Goal: Information Seeking & Learning: Understand process/instructions

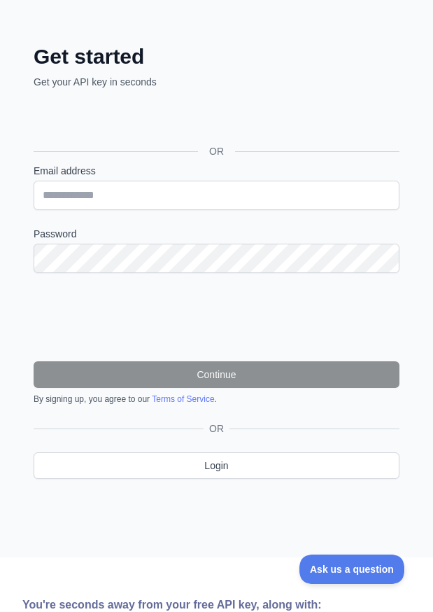
scroll to position [140, 0]
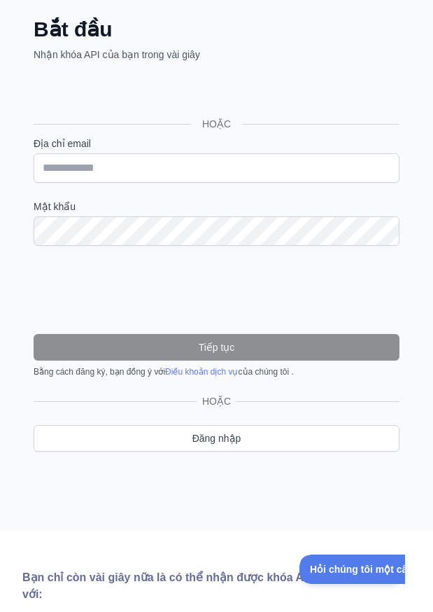
click at [355, 80] on div "HOẶC" at bounding box center [217, 101] width 366 height 69
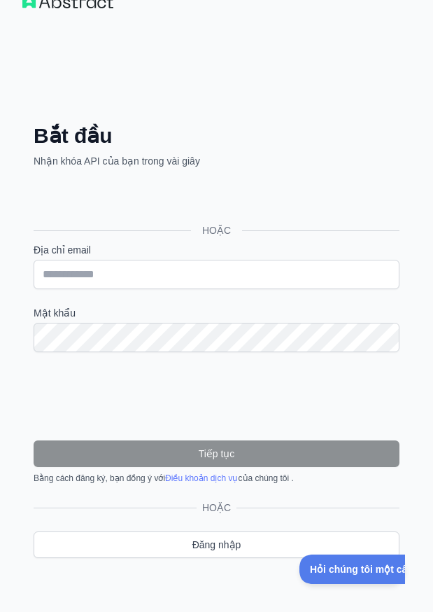
scroll to position [0, 0]
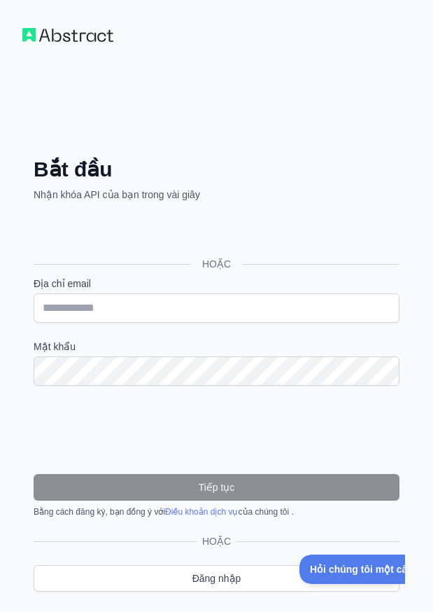
click at [52, 117] on div "Bắt đầu Nhận khóa API của bạn trong vài giây HOẶC Địa chỉ email Mật khẩu Tiếp t…" at bounding box center [216, 335] width 433 height 670
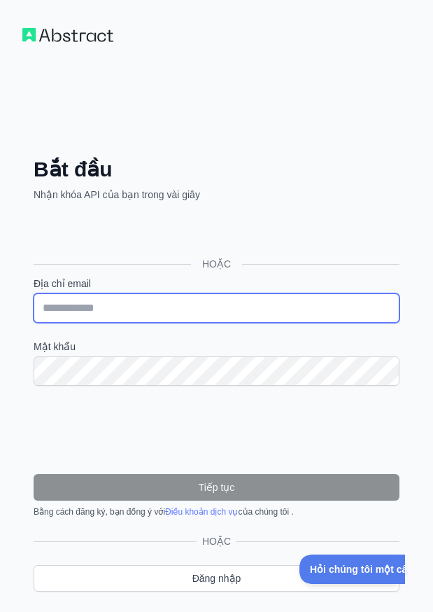
click at [79, 312] on input "Địa chỉ email" at bounding box center [217, 307] width 366 height 29
click at [80, 305] on input "Địa chỉ email" at bounding box center [217, 307] width 366 height 29
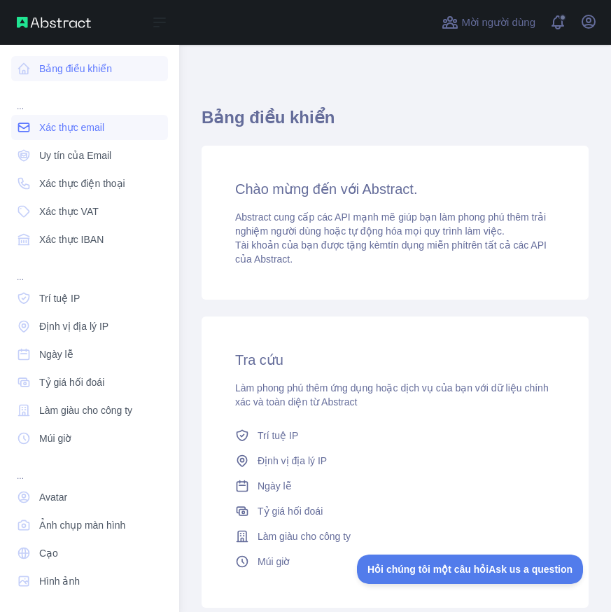
click at [61, 127] on font "Xác thực email" at bounding box center [71, 127] width 65 height 11
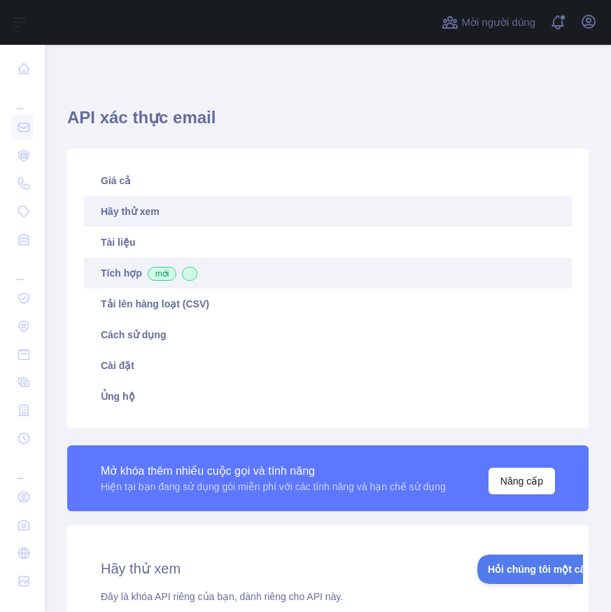
click at [138, 276] on font "Tích hợp" at bounding box center [121, 272] width 41 height 11
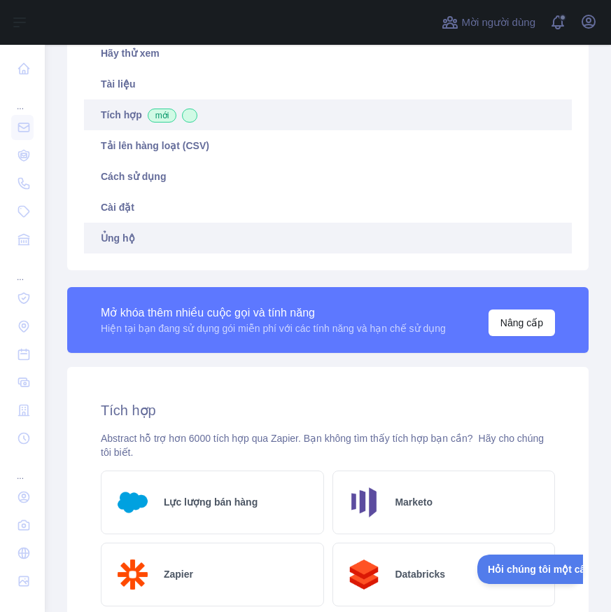
scroll to position [88, 0]
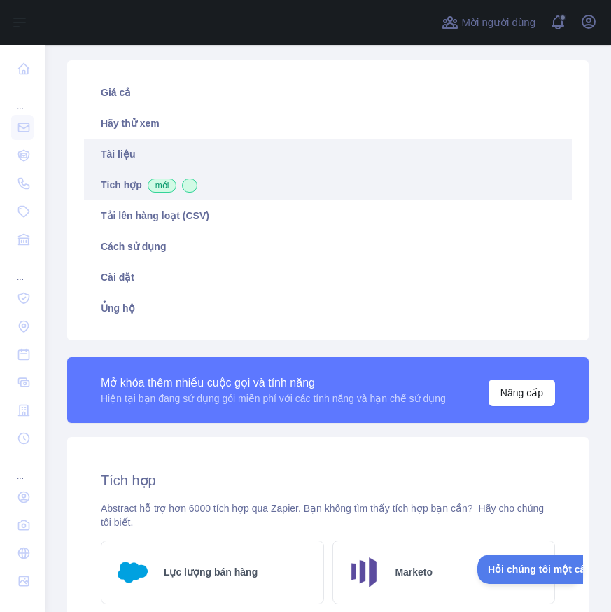
click at [136, 153] on link "Tài liệu" at bounding box center [328, 154] width 488 height 31
